Goal: Information Seeking & Learning: Learn about a topic

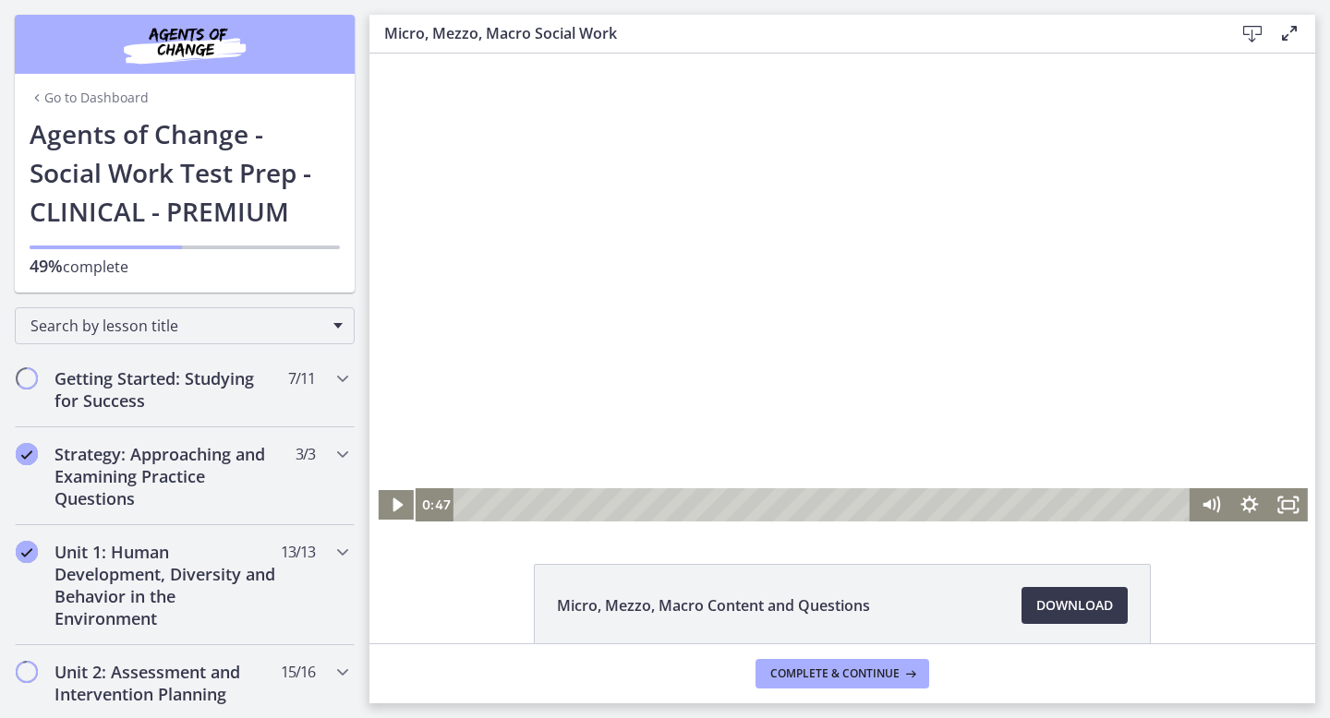
scroll to position [719, 0]
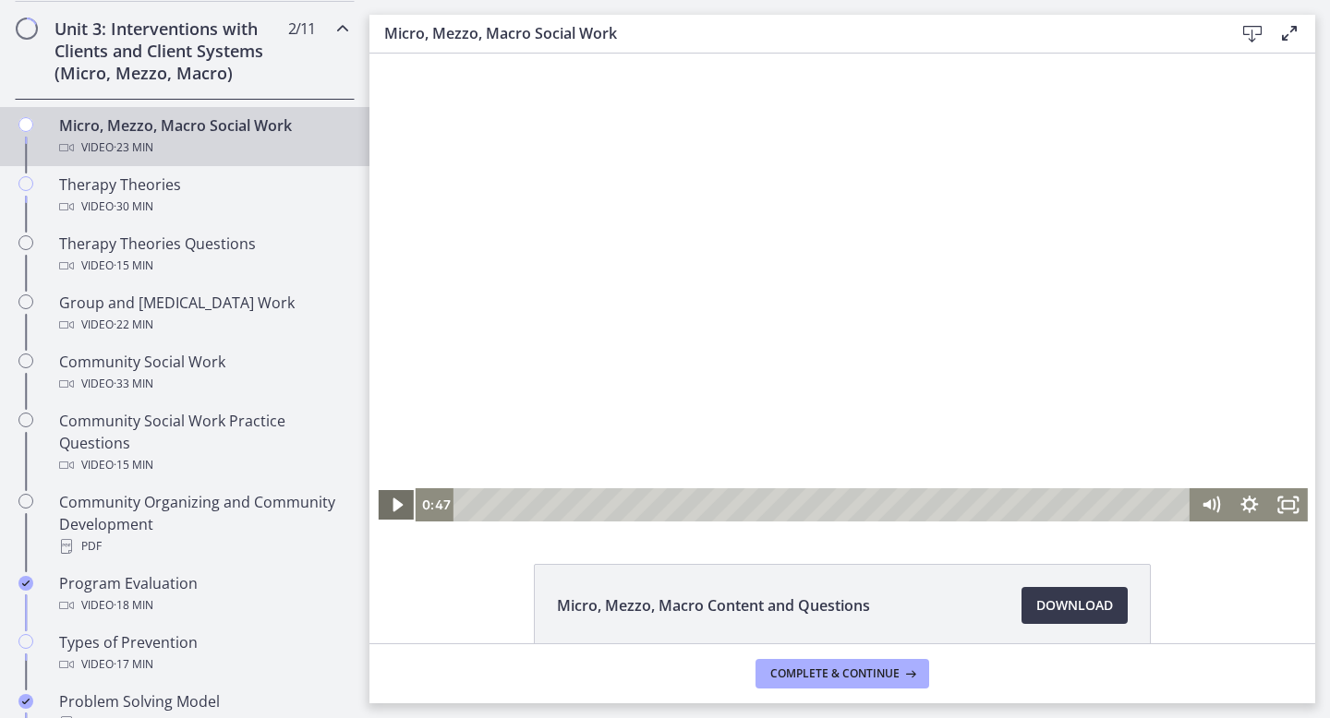
click at [391, 506] on icon "Play Video" at bounding box center [398, 504] width 39 height 33
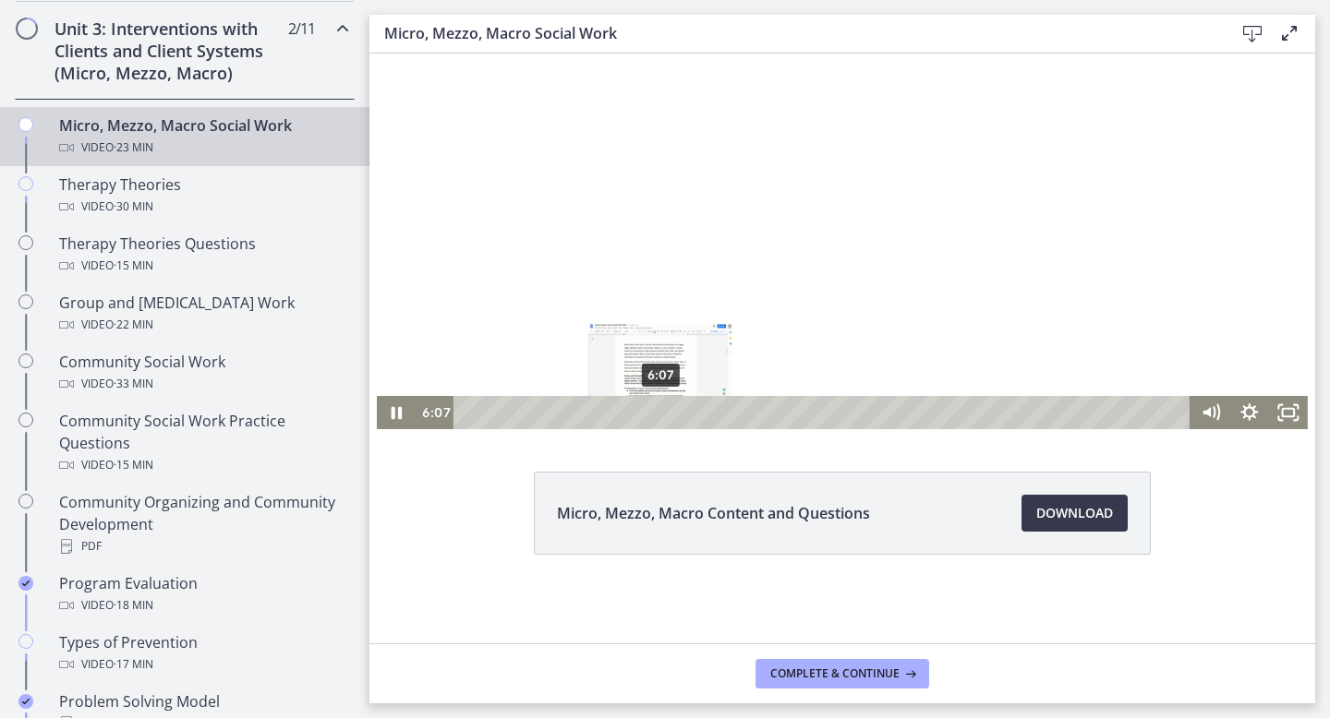
click at [661, 410] on div "6:07" at bounding box center [824, 412] width 714 height 33
click at [729, 415] on div "8:16" at bounding box center [824, 412] width 714 height 33
click at [770, 415] on div "9:33" at bounding box center [824, 412] width 714 height 33
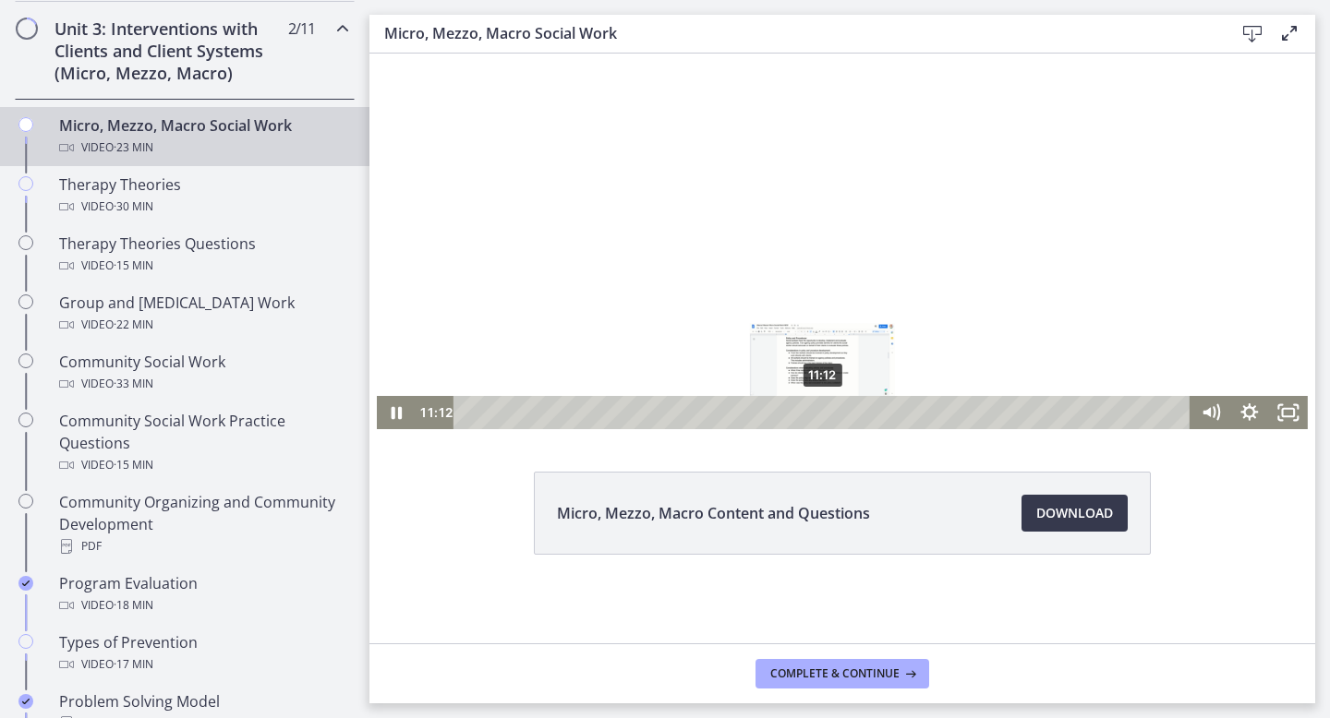
click at [823, 412] on div "11:12" at bounding box center [824, 412] width 714 height 33
click at [865, 408] on div "12:32" at bounding box center [824, 412] width 714 height 33
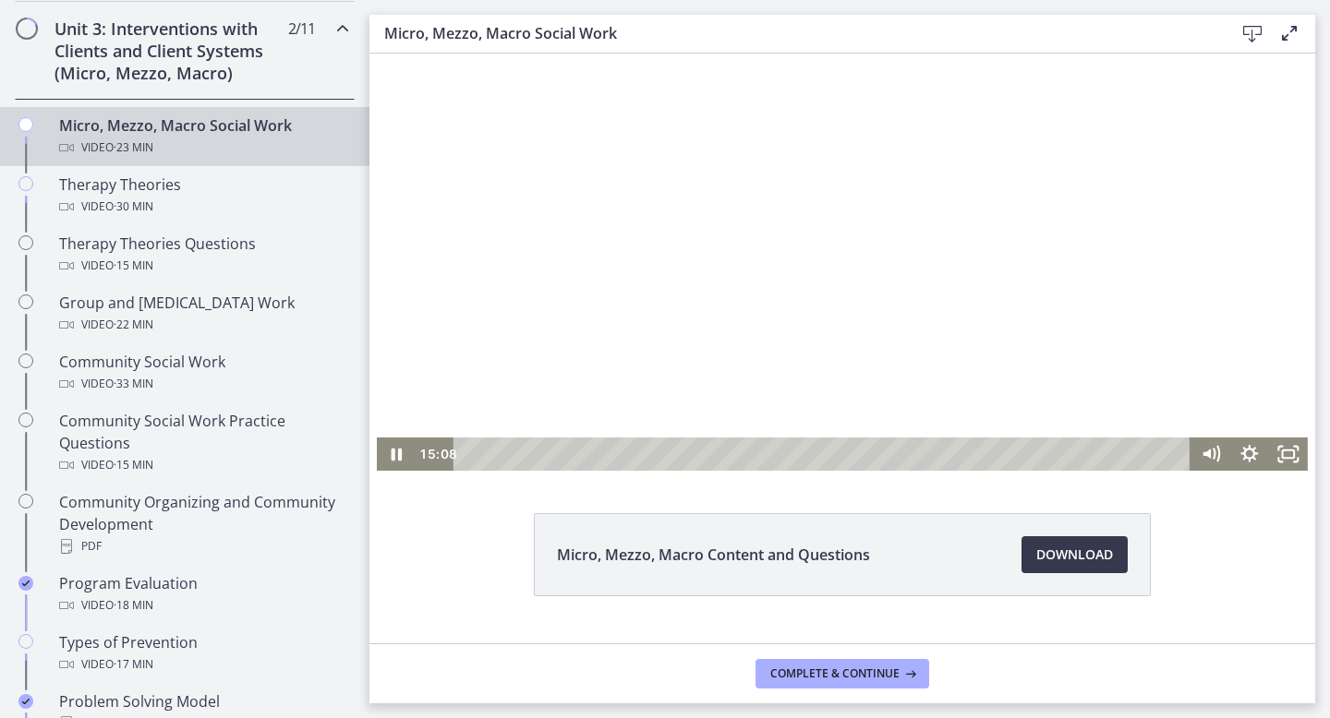
scroll to position [6, 0]
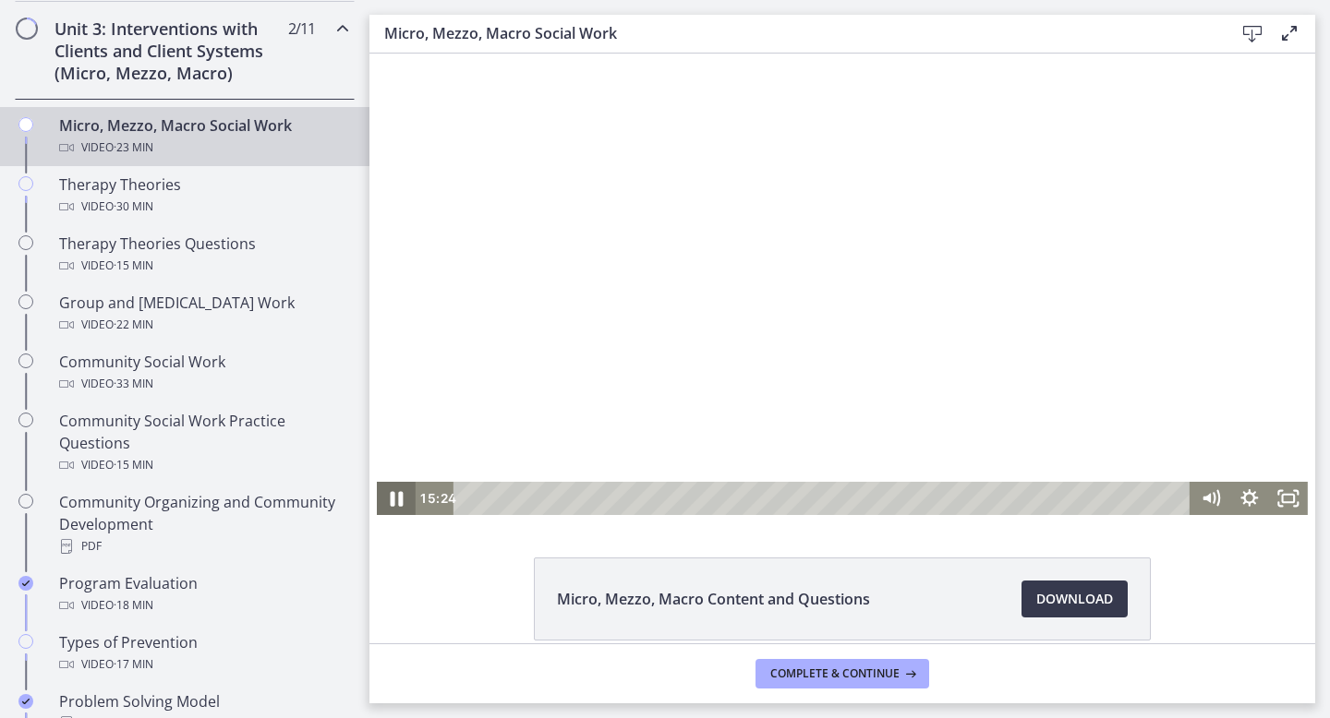
click at [391, 493] on icon "Pause" at bounding box center [396, 498] width 46 height 40
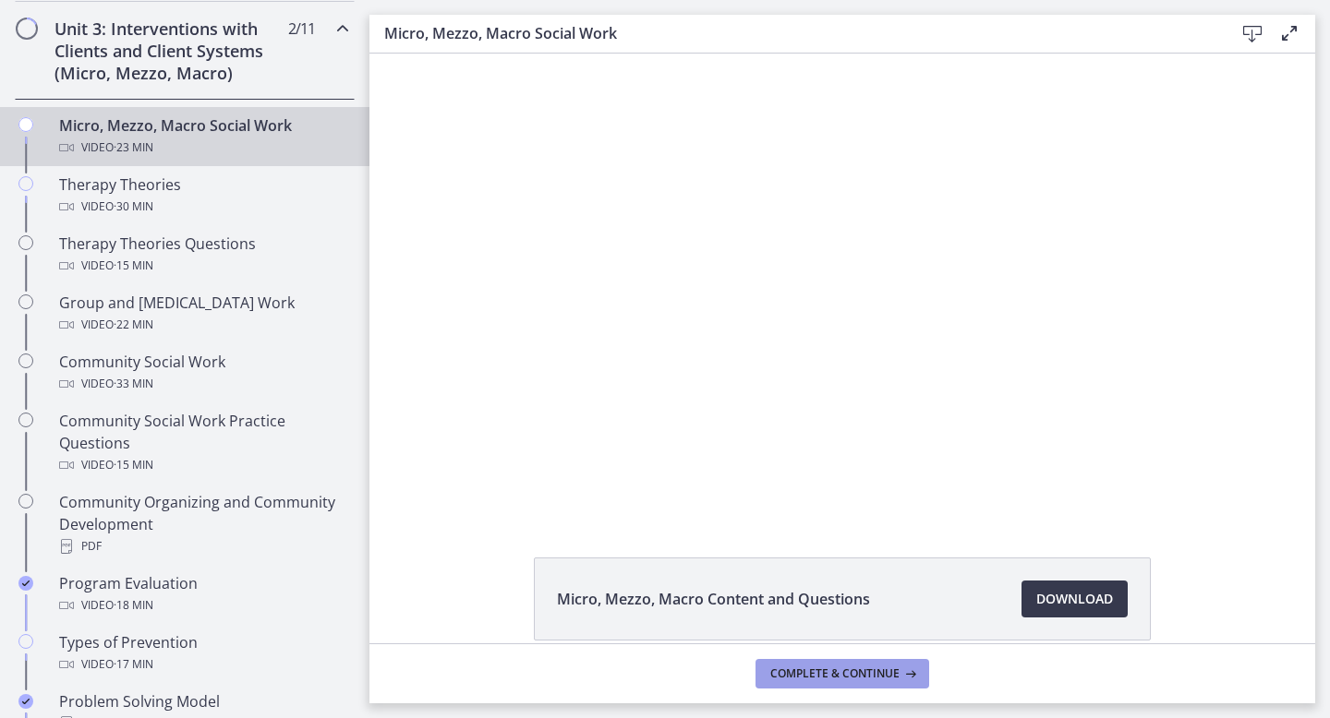
click at [848, 682] on button "Complete & continue" at bounding box center [842, 674] width 174 height 30
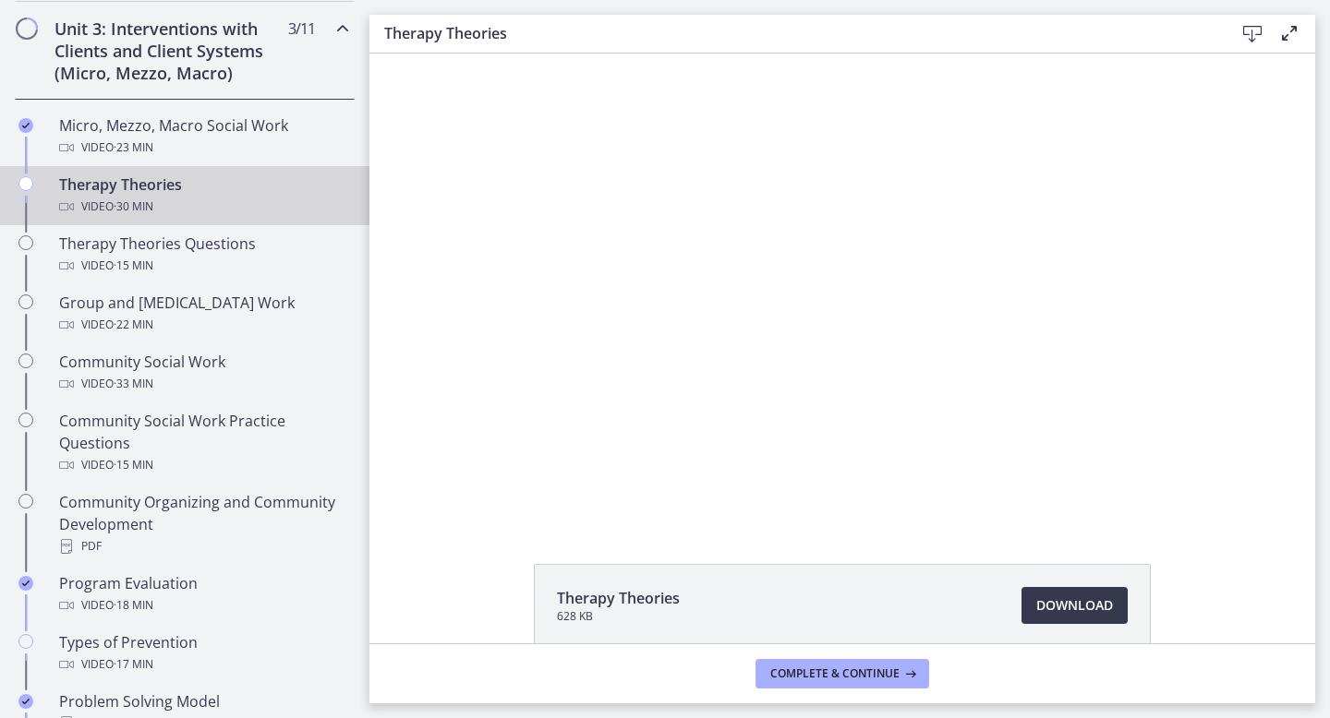
click at [214, 211] on div "Video · 30 min" at bounding box center [203, 207] width 288 height 22
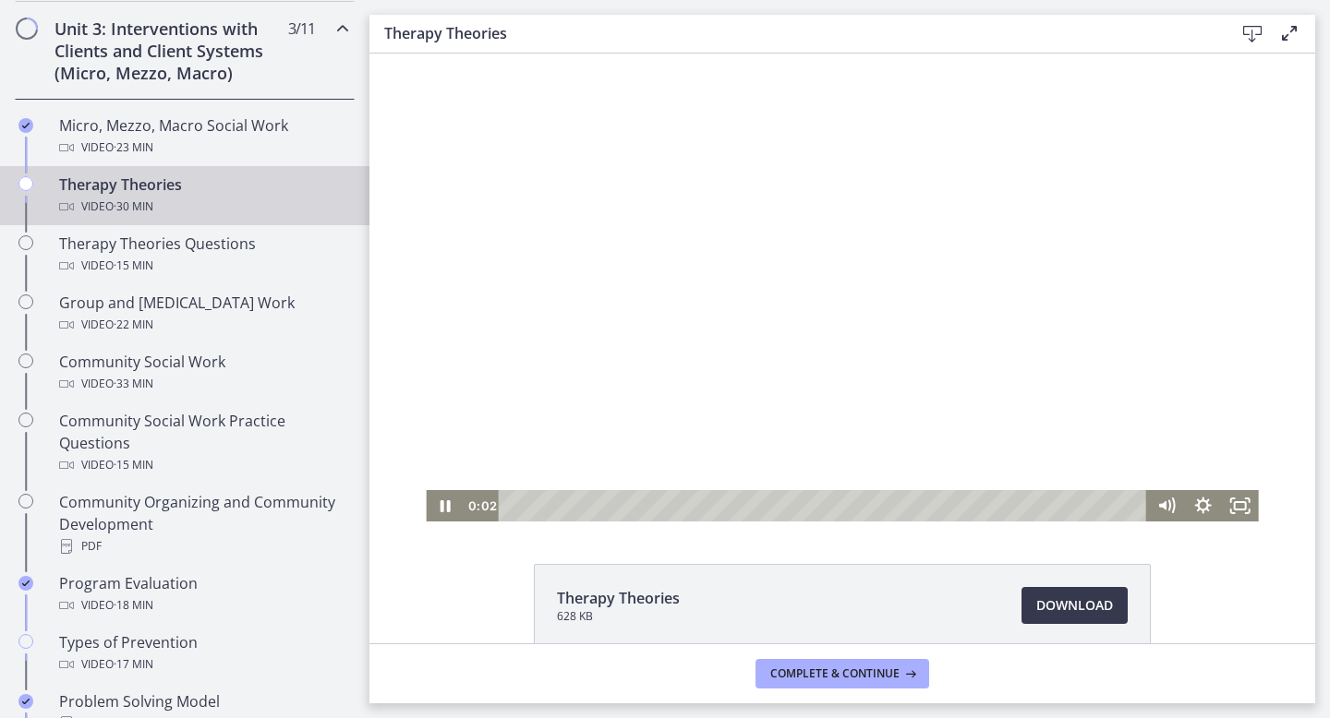
click at [549, 507] on div "Playbar" at bounding box center [825, 505] width 626 height 31
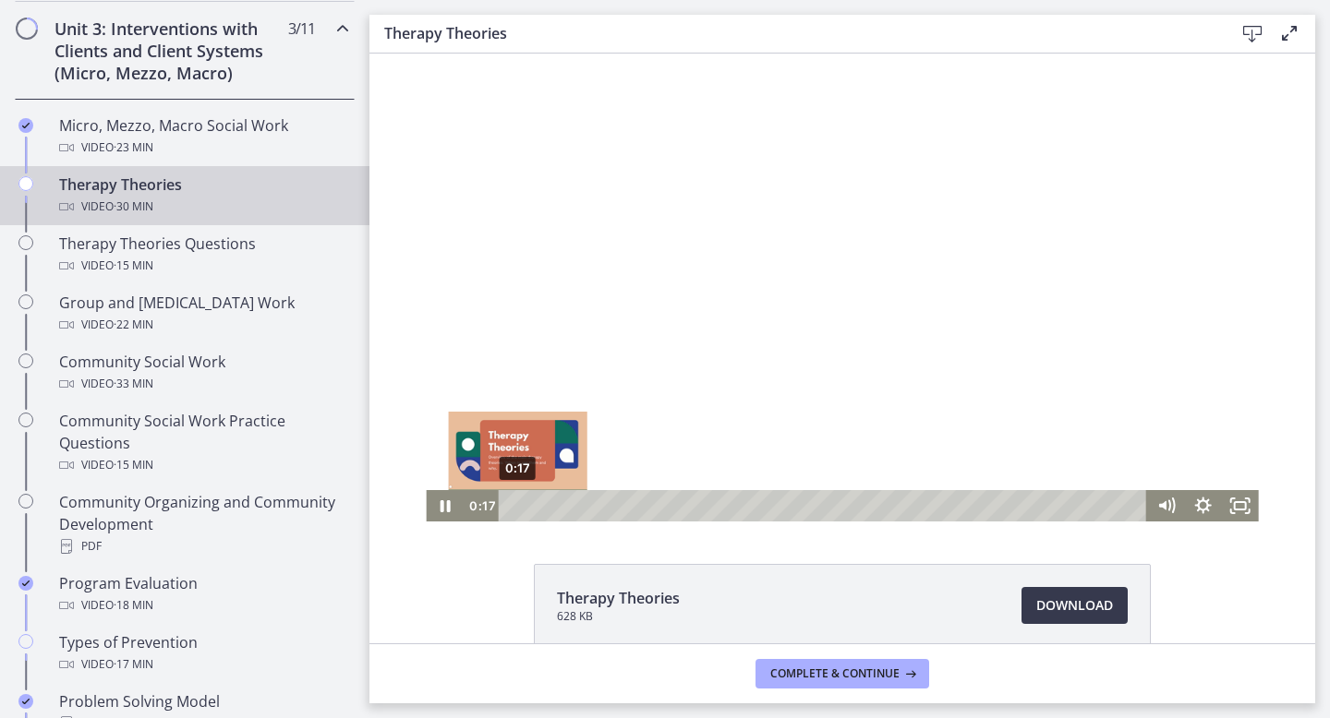
click at [518, 504] on div "0:17" at bounding box center [825, 505] width 626 height 31
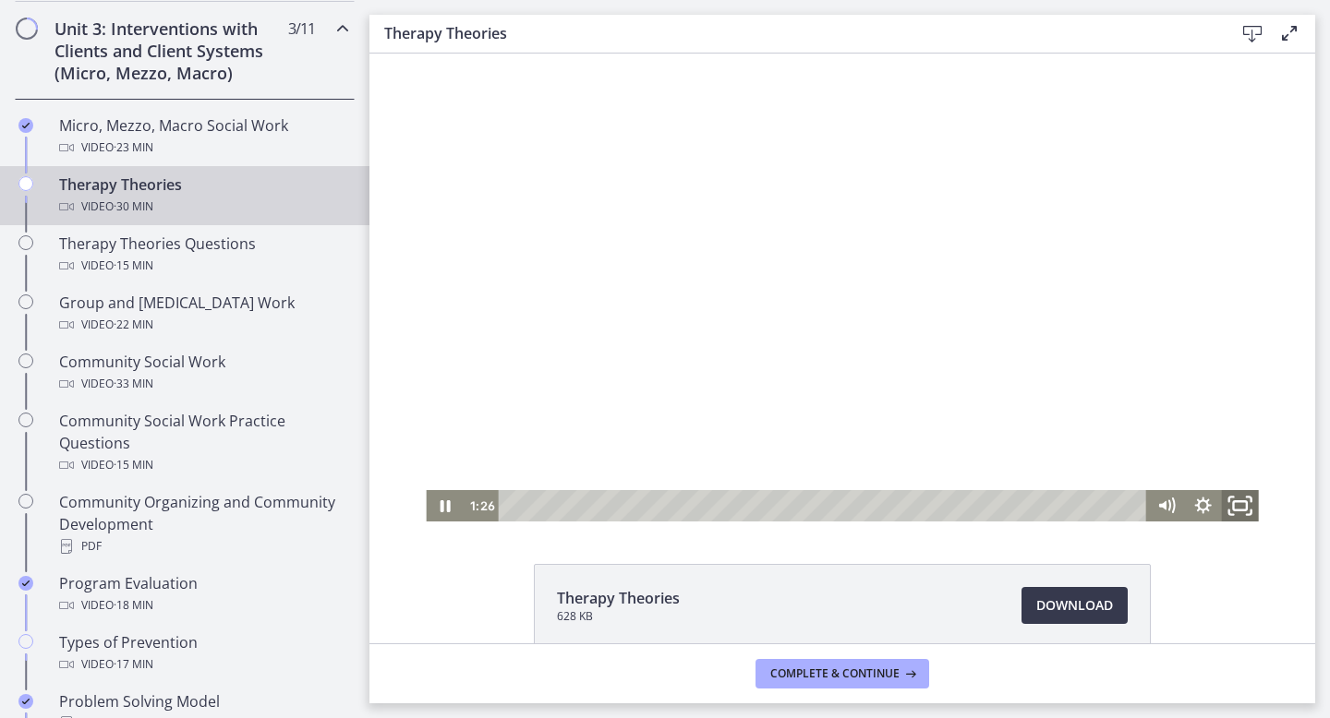
click at [1226, 512] on icon "Fullscreen" at bounding box center [1240, 507] width 44 height 38
